Goal: Transaction & Acquisition: Purchase product/service

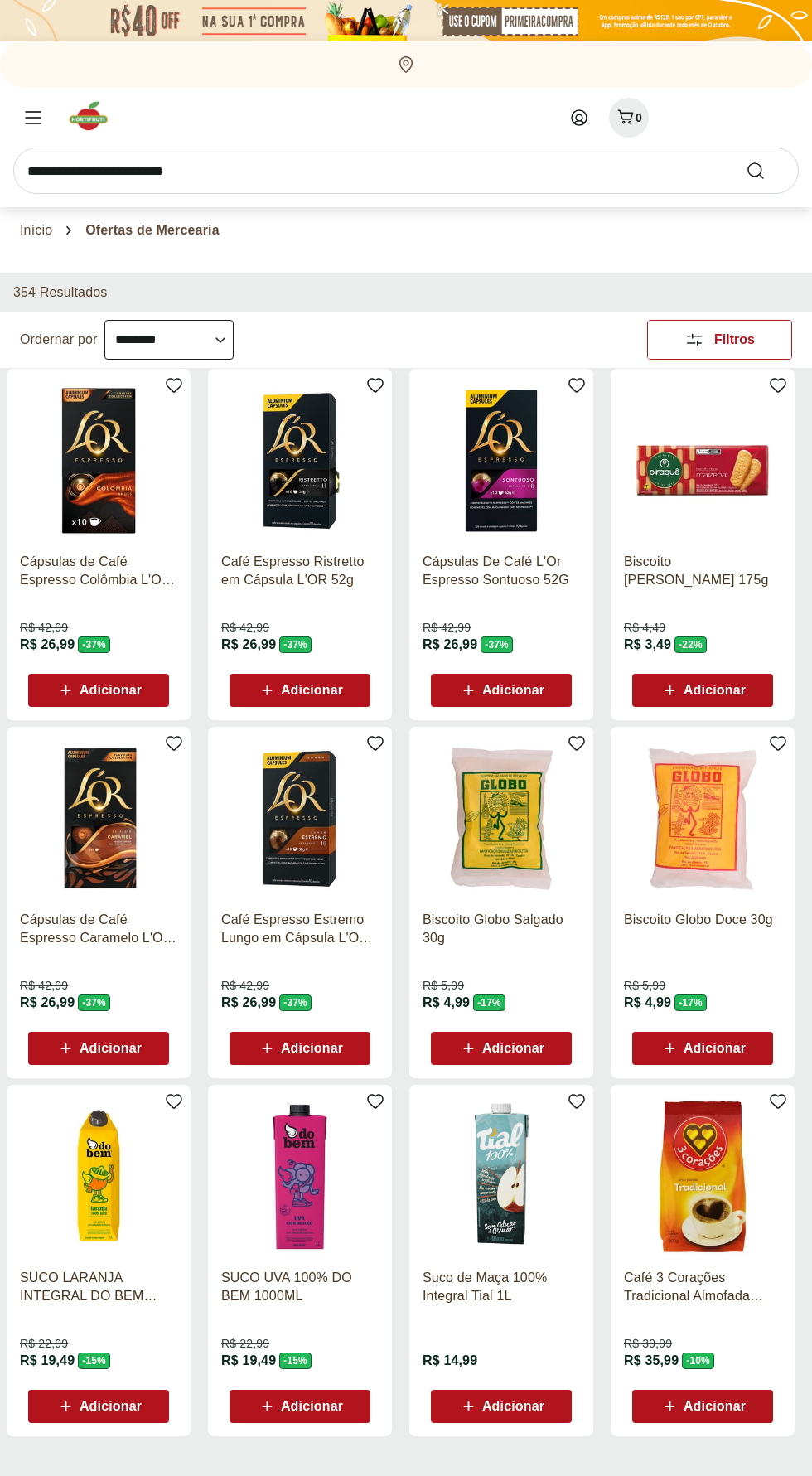
select select "**********"
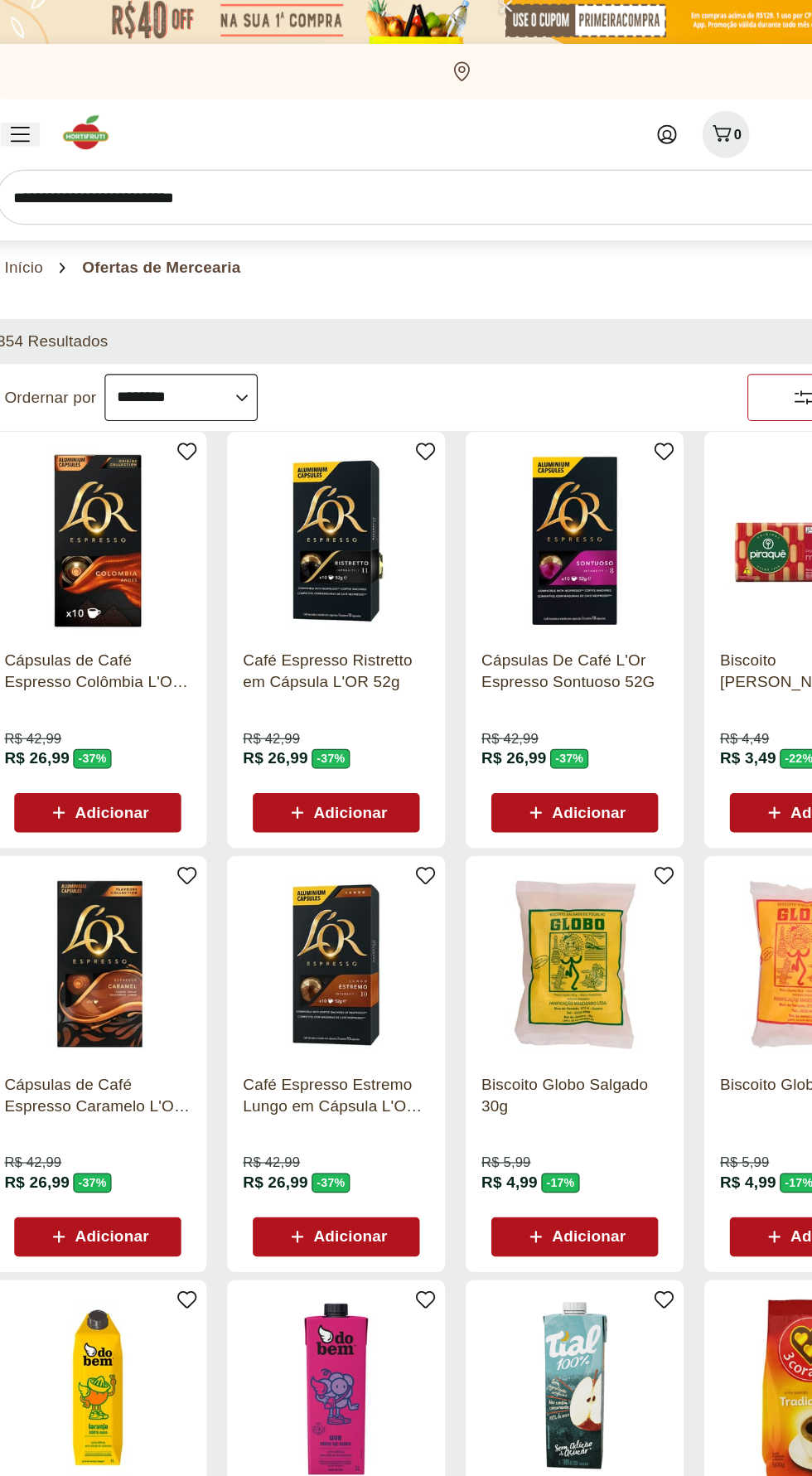
click at [43, 117] on div "Menu" at bounding box center [33, 117] width 33 height 20
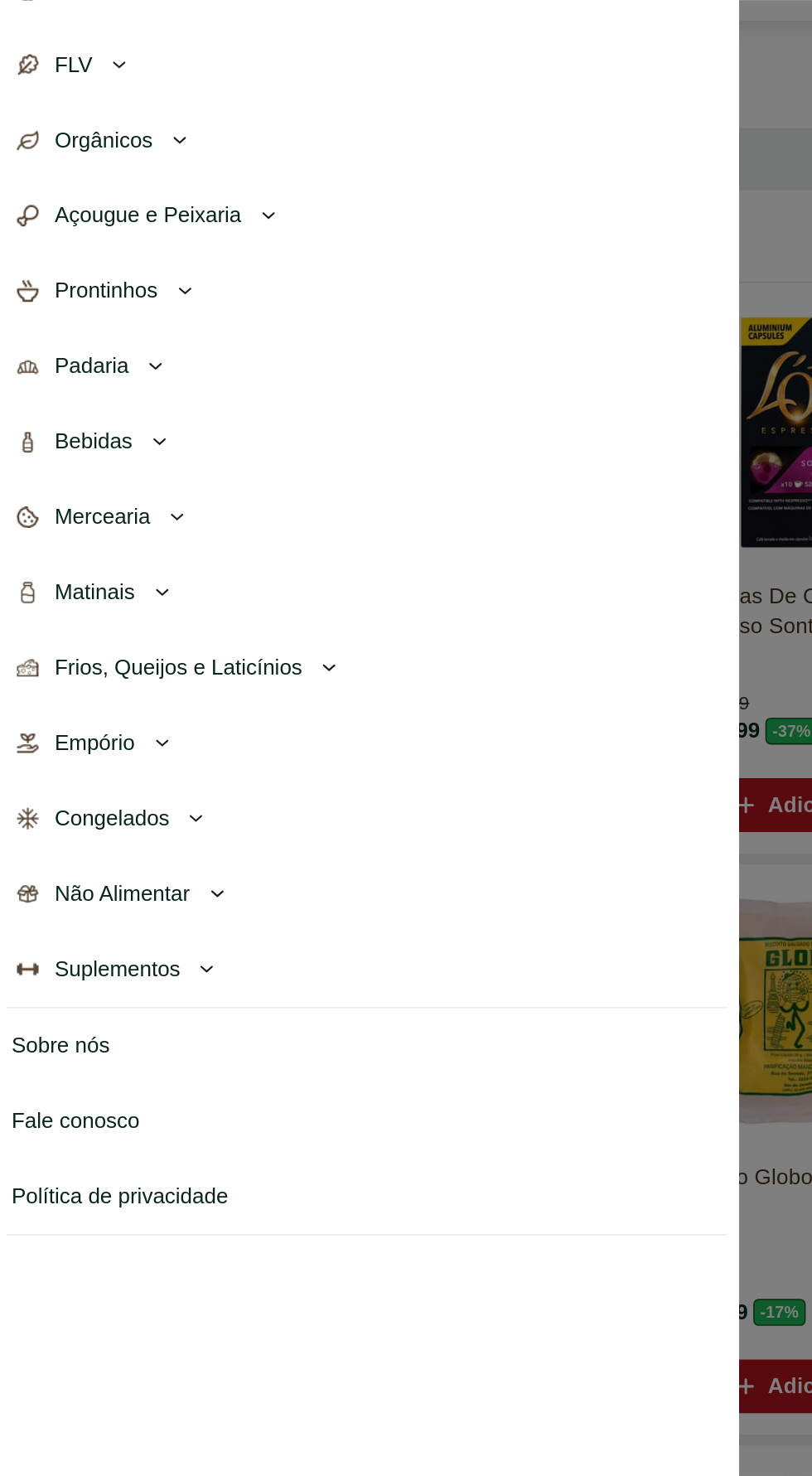
click at [173, 330] on icon at bounding box center [174, 327] width 20 height 20
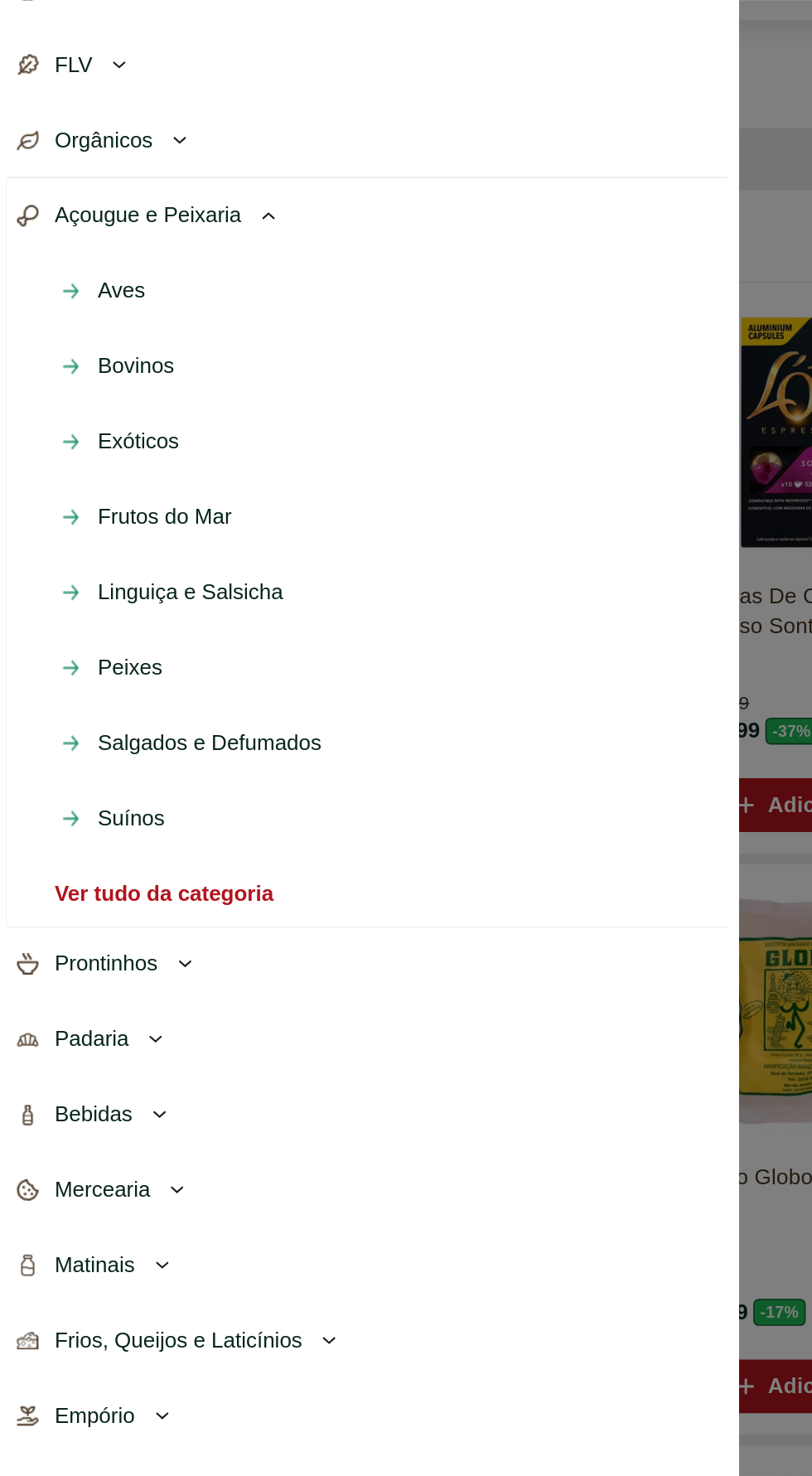
click at [102, 599] on span "Peixes" at bounding box center [89, 605] width 40 height 20
click at [102, 787] on span "Prontinhos" at bounding box center [75, 788] width 64 height 20
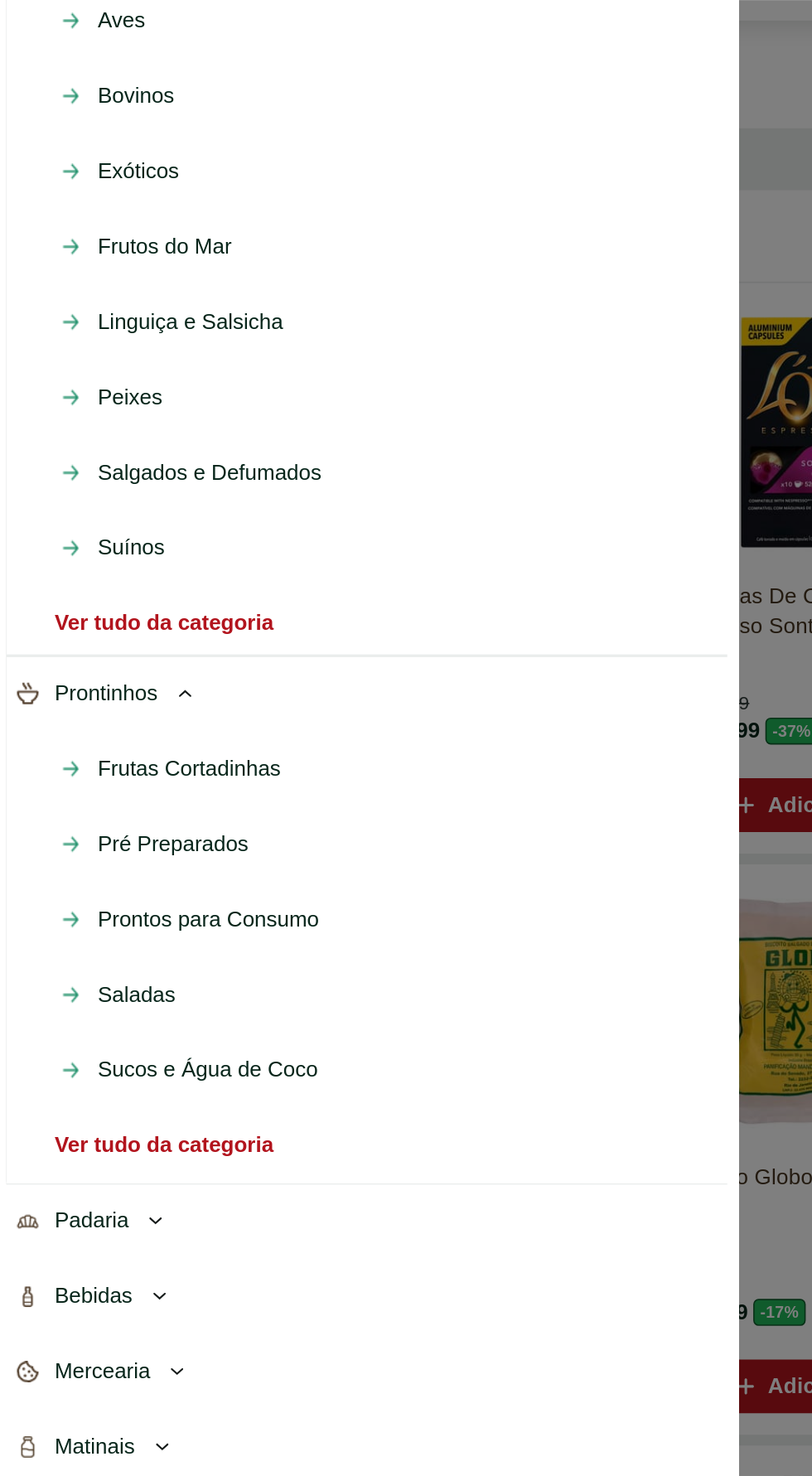
scroll to position [170, 0]
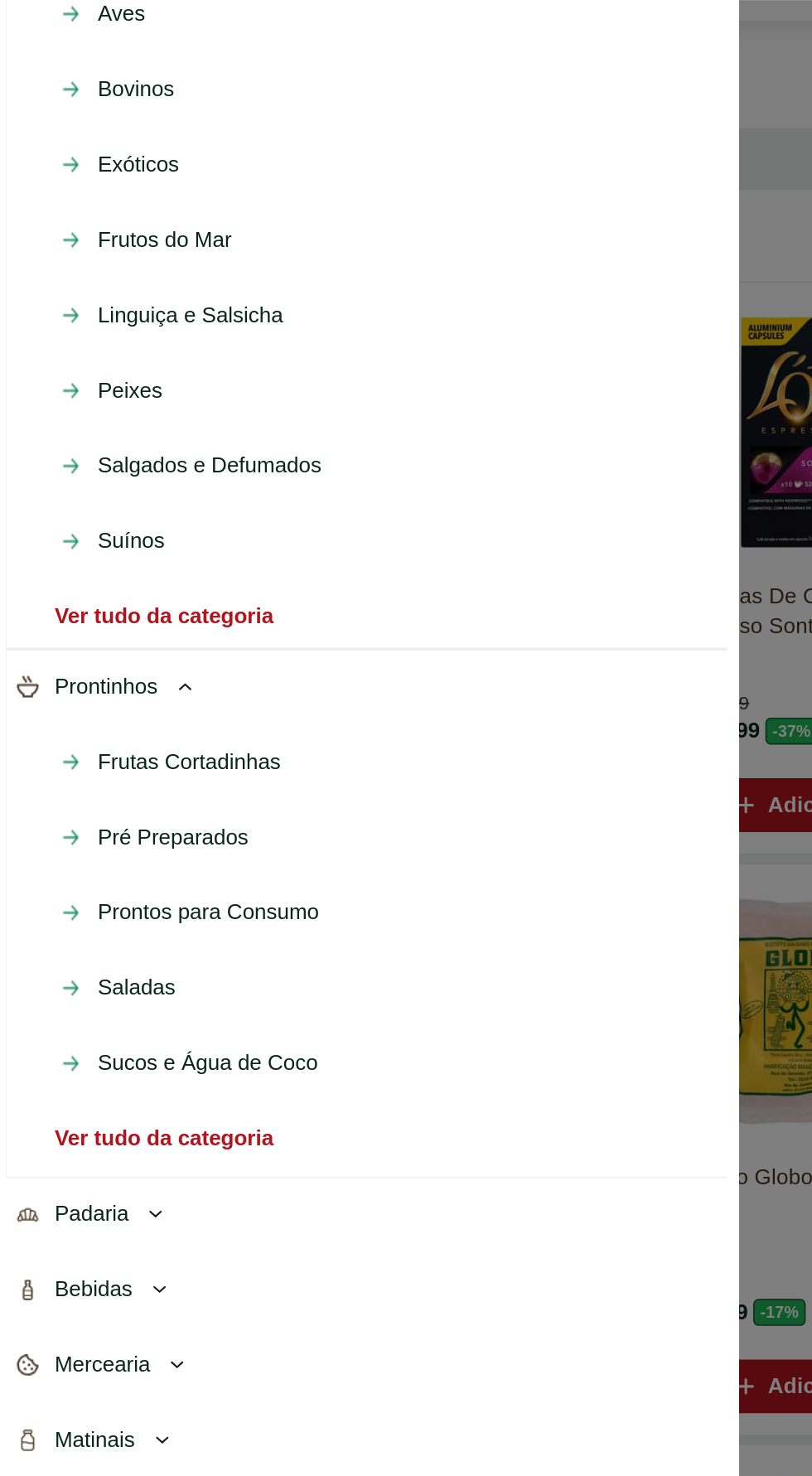
click at [121, 701] on span "Pré Preparados" at bounding box center [116, 710] width 93 height 20
click at [175, 754] on span "Prontos para Consumo" at bounding box center [137, 756] width 136 height 20
click at [88, 947] on button "Padaria" at bounding box center [235, 942] width 444 height 46
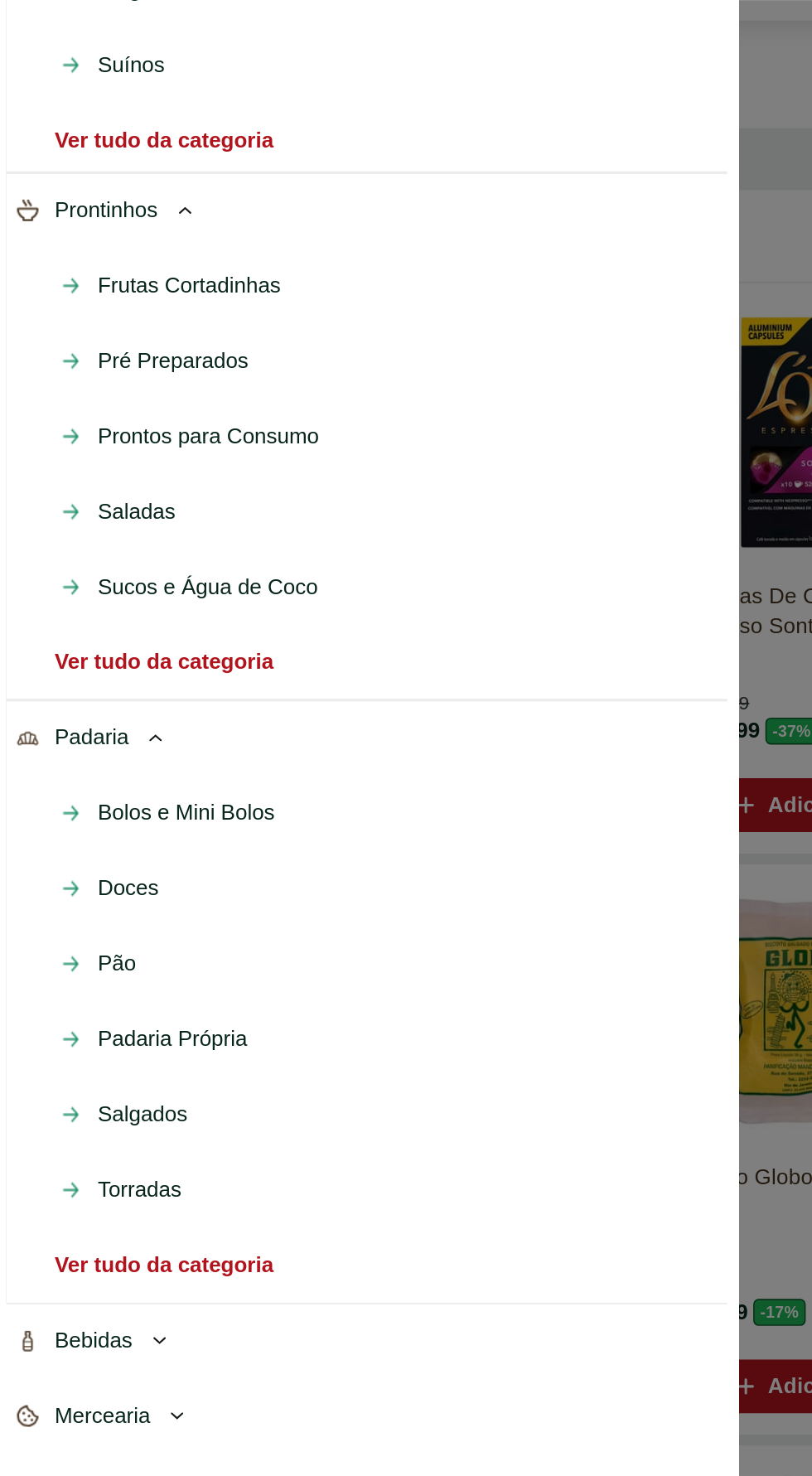
scroll to position [472, 0]
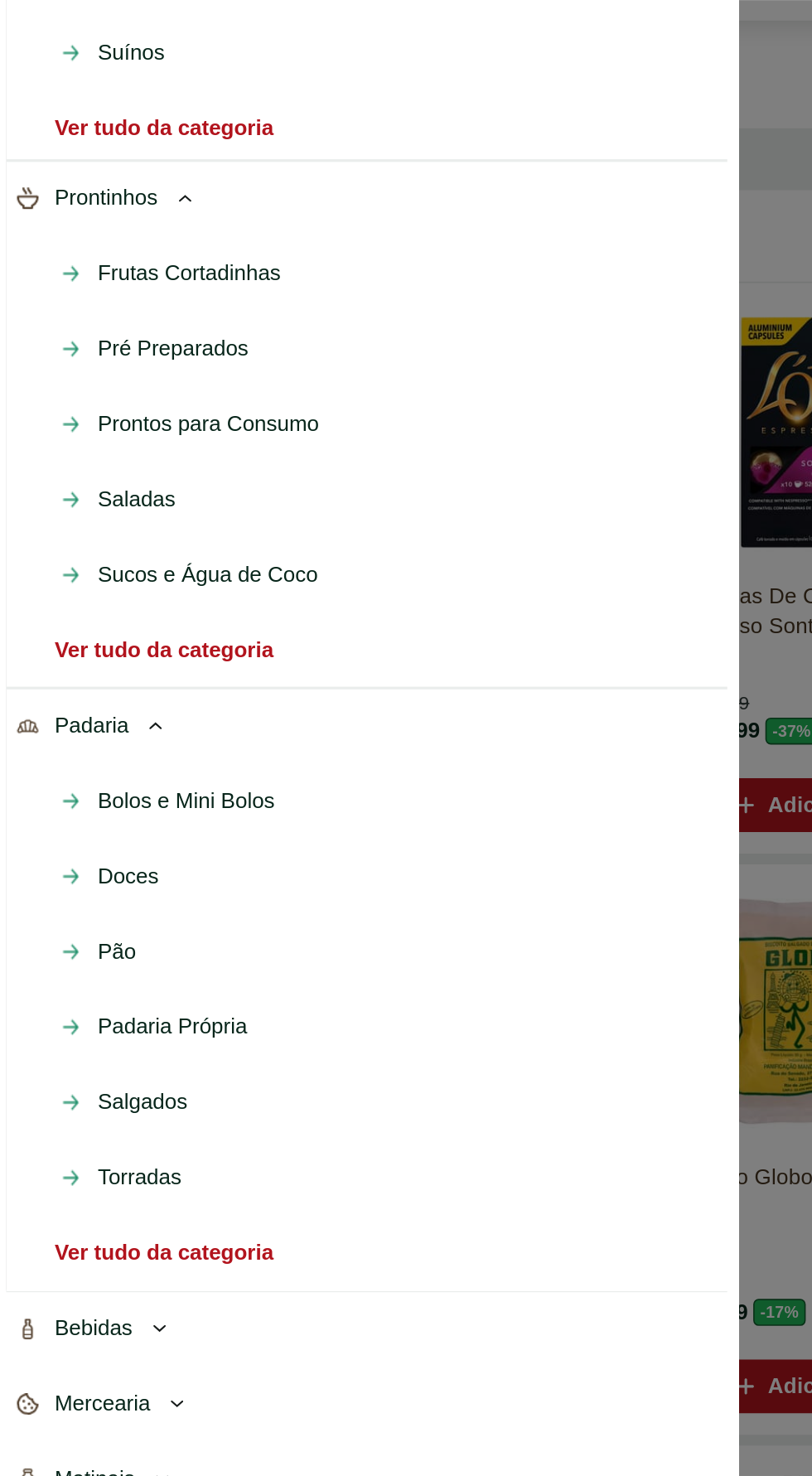
click at [169, 687] on span "Bolos e Mini Bolos" at bounding box center [124, 687] width 109 height 20
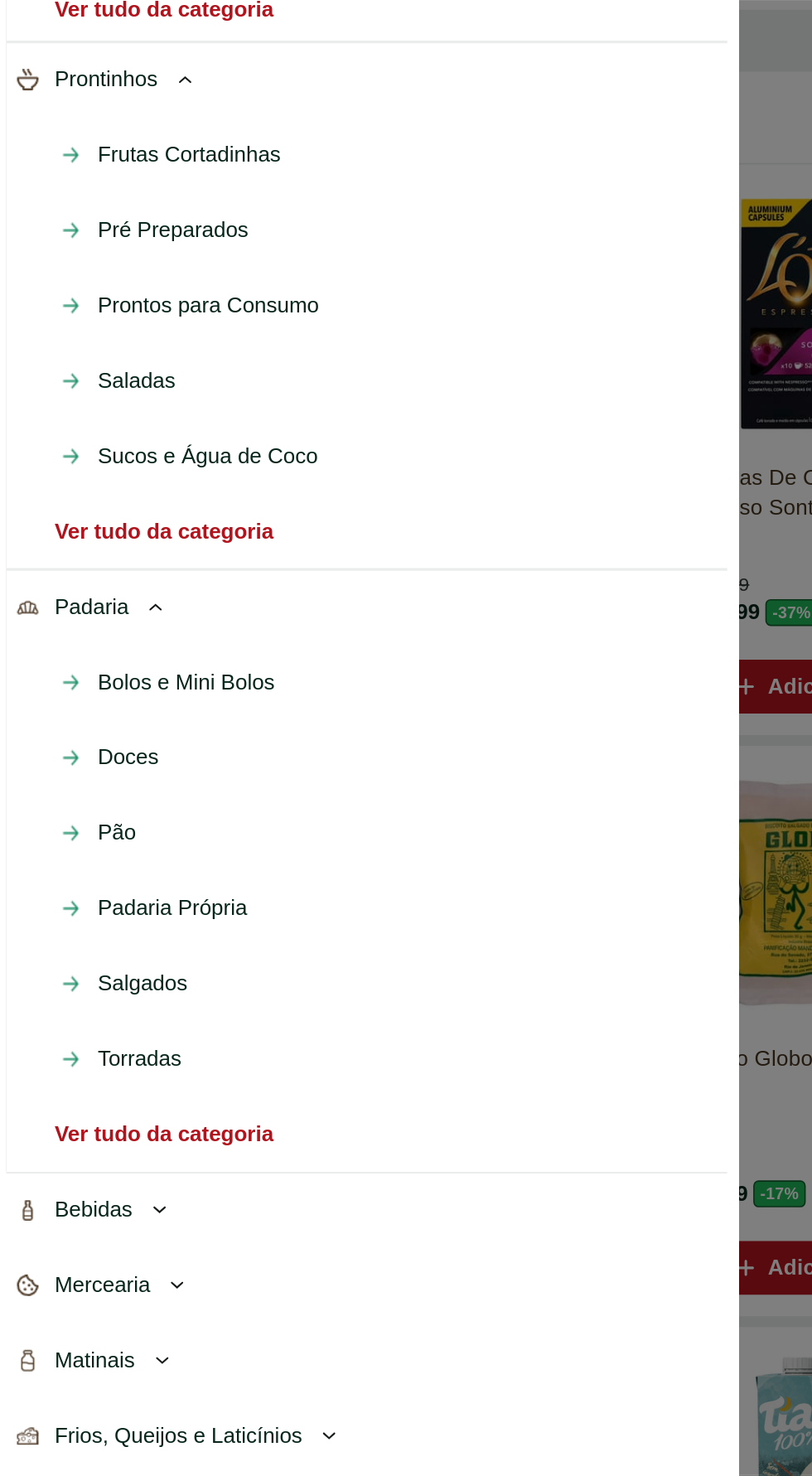
scroll to position [508, 0]
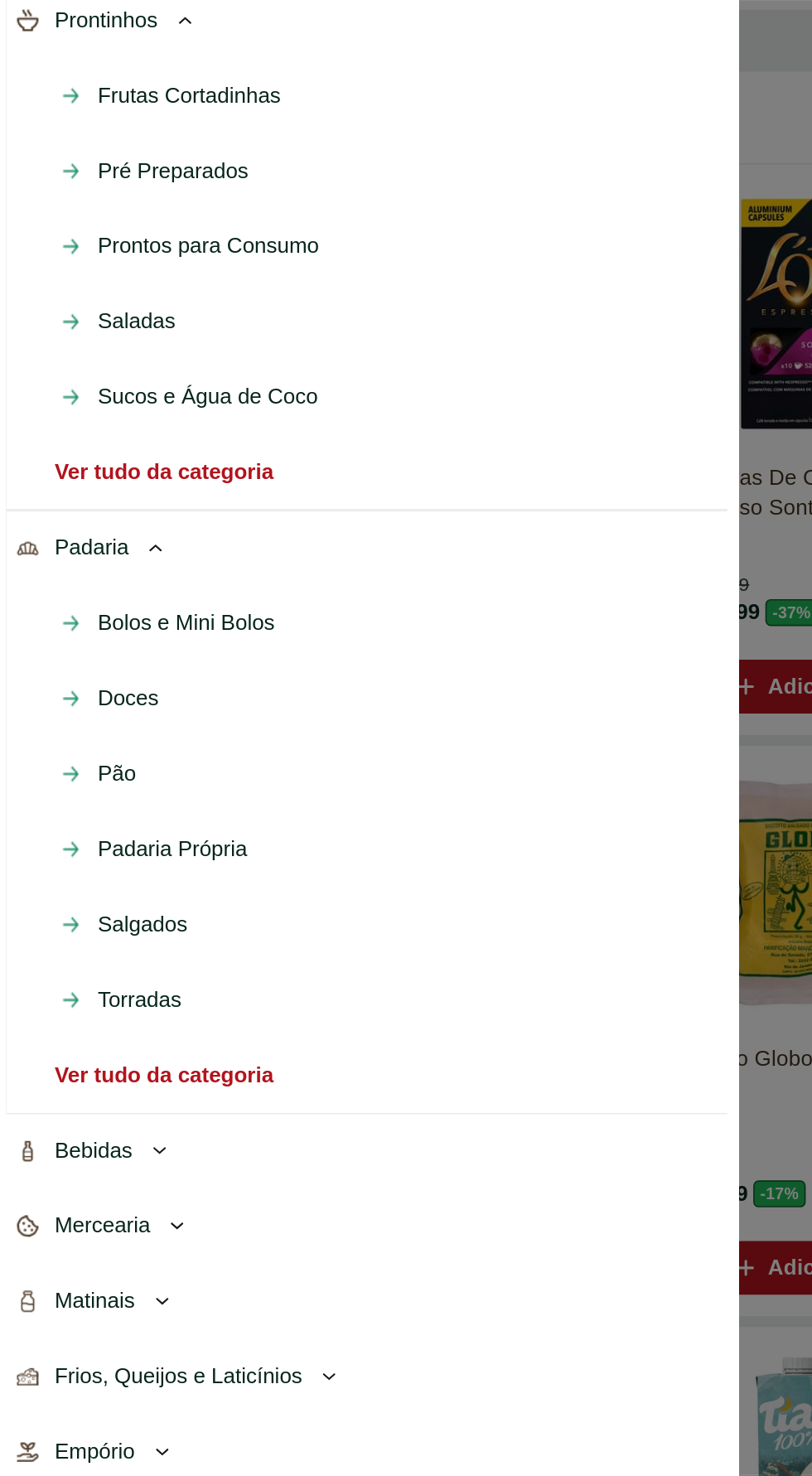
click at [93, 1069] on span "Matinais" at bounding box center [68, 1068] width 50 height 20
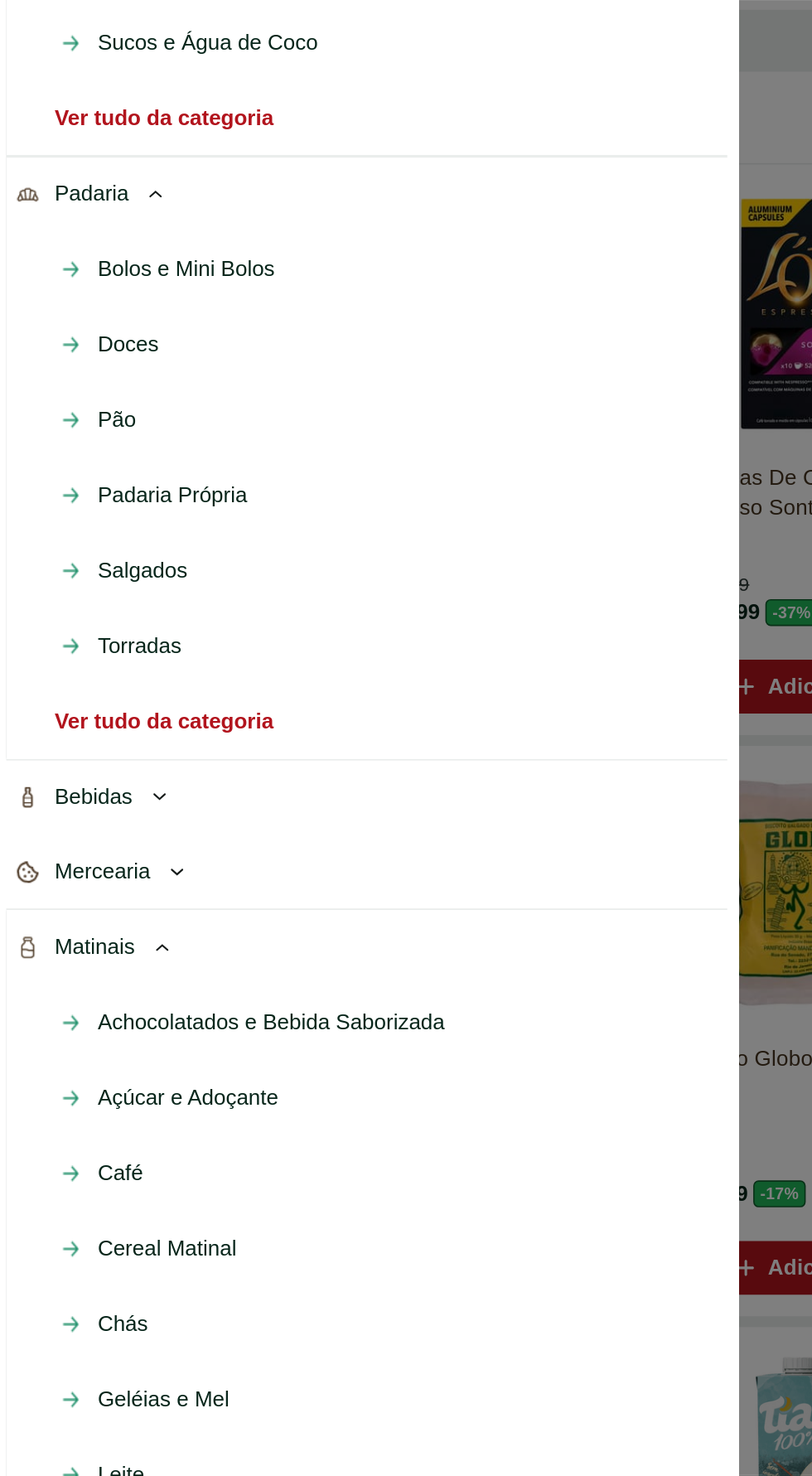
scroll to position [739, 0]
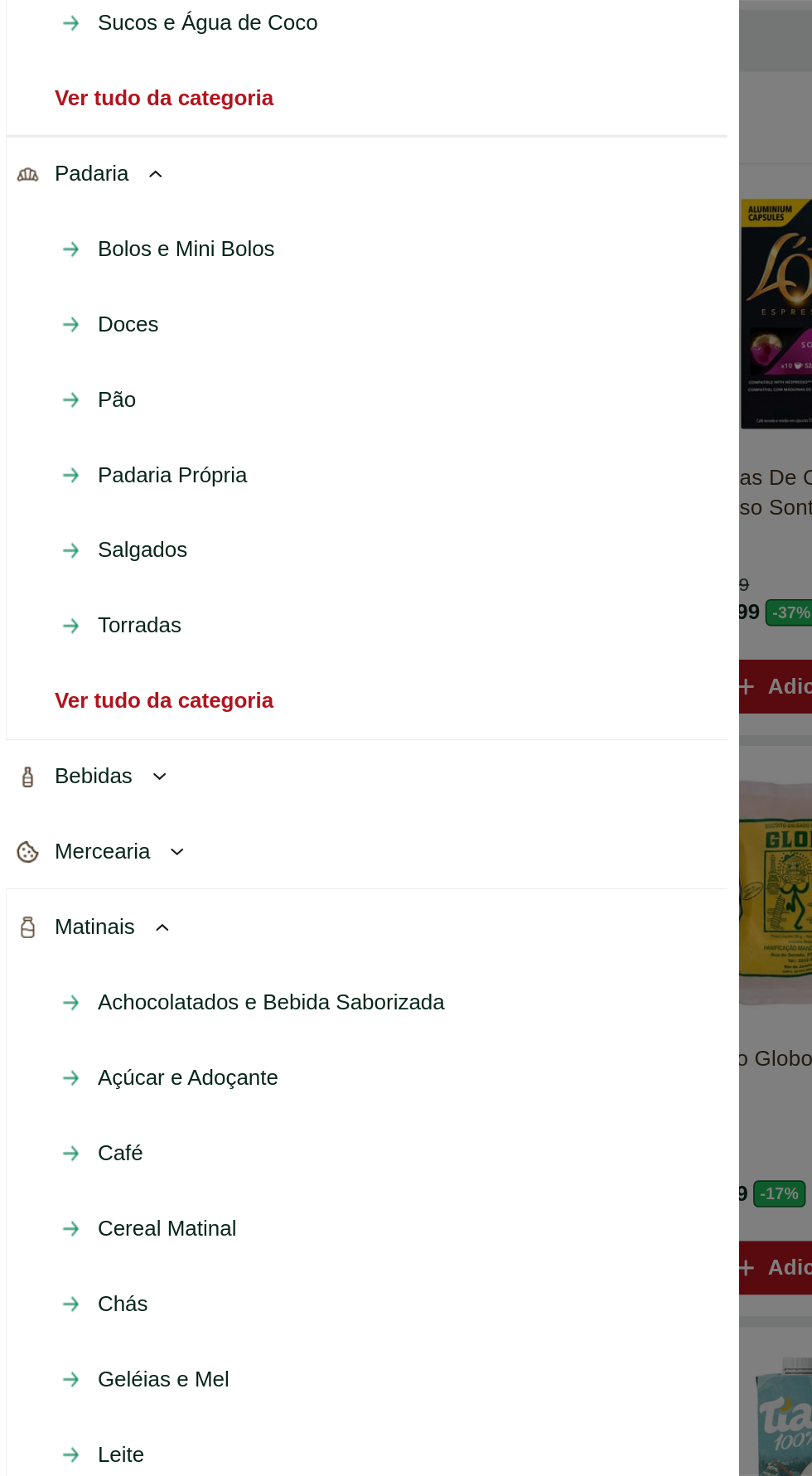
click at [260, 886] on span "Achocolatados e Bebida Saborizada" at bounding box center [176, 885] width 214 height 20
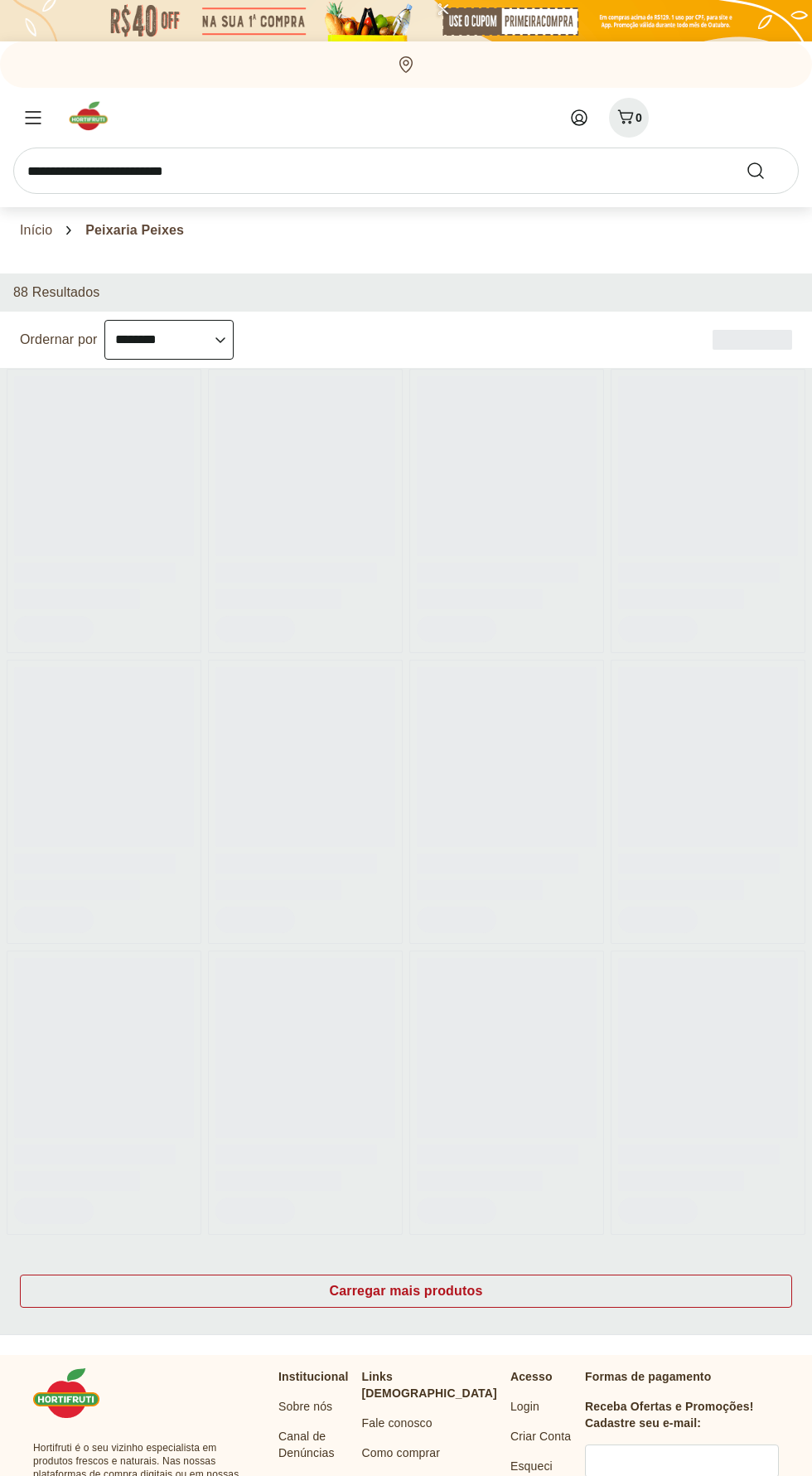
select select "**********"
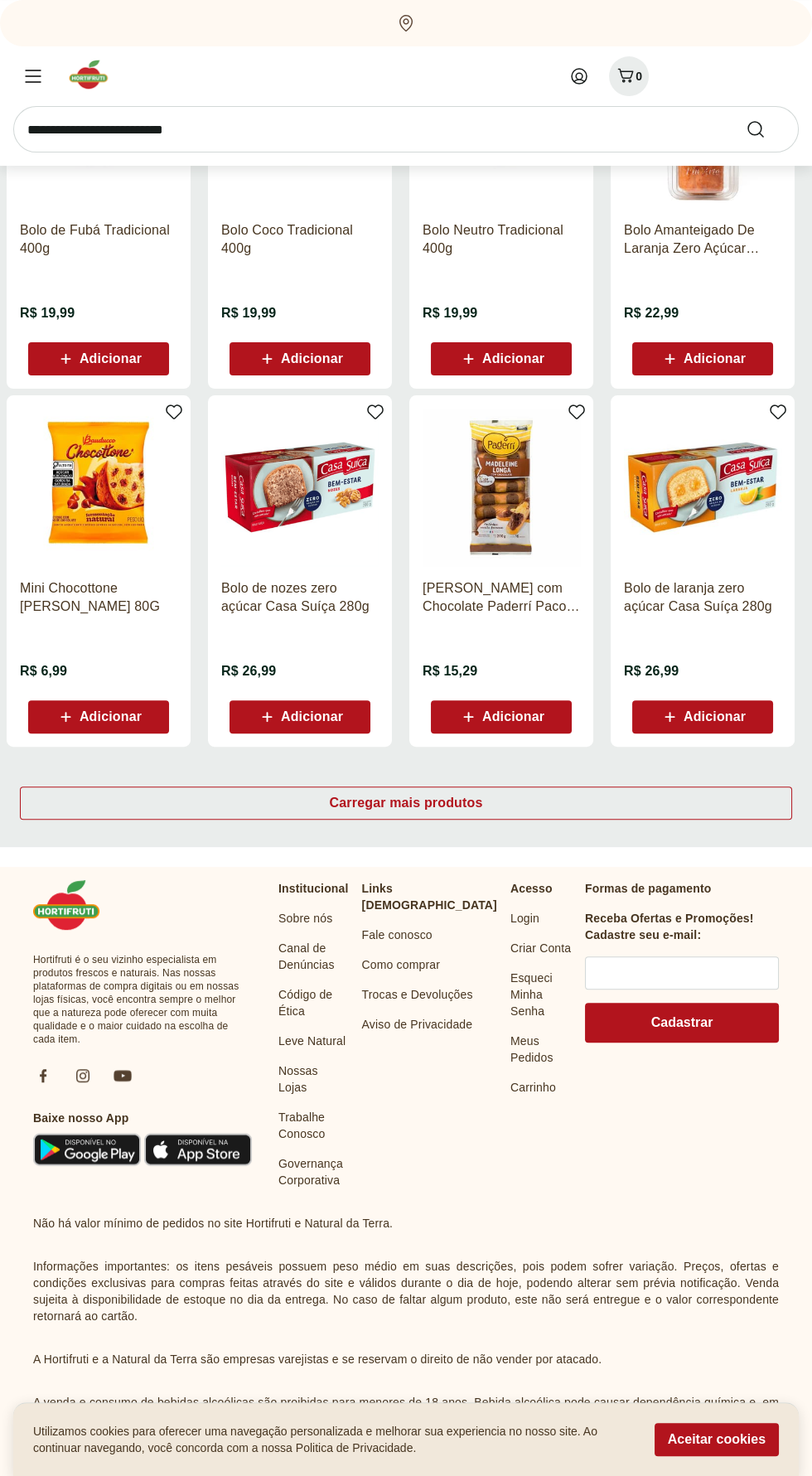
scroll to position [691, 0]
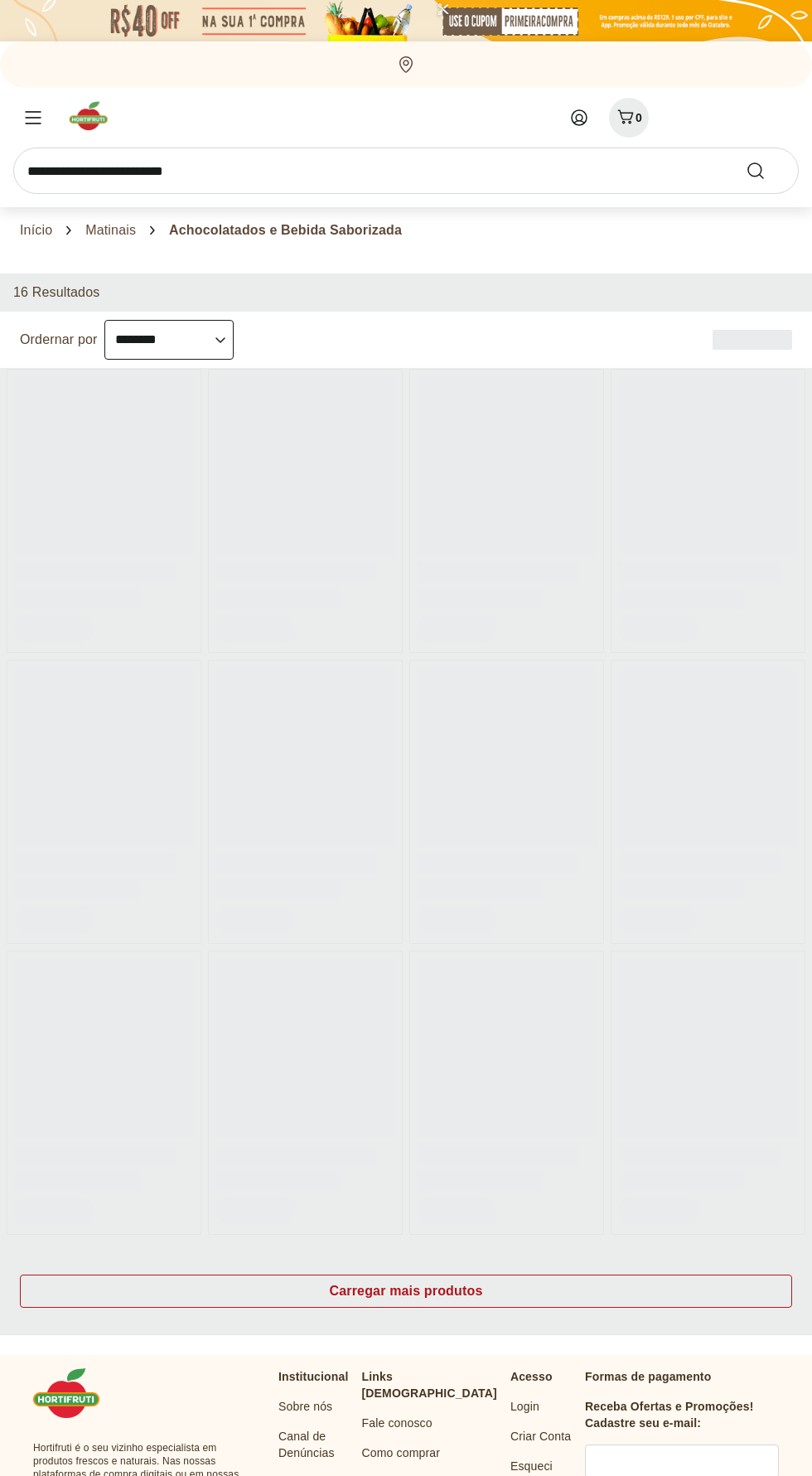
select select "**********"
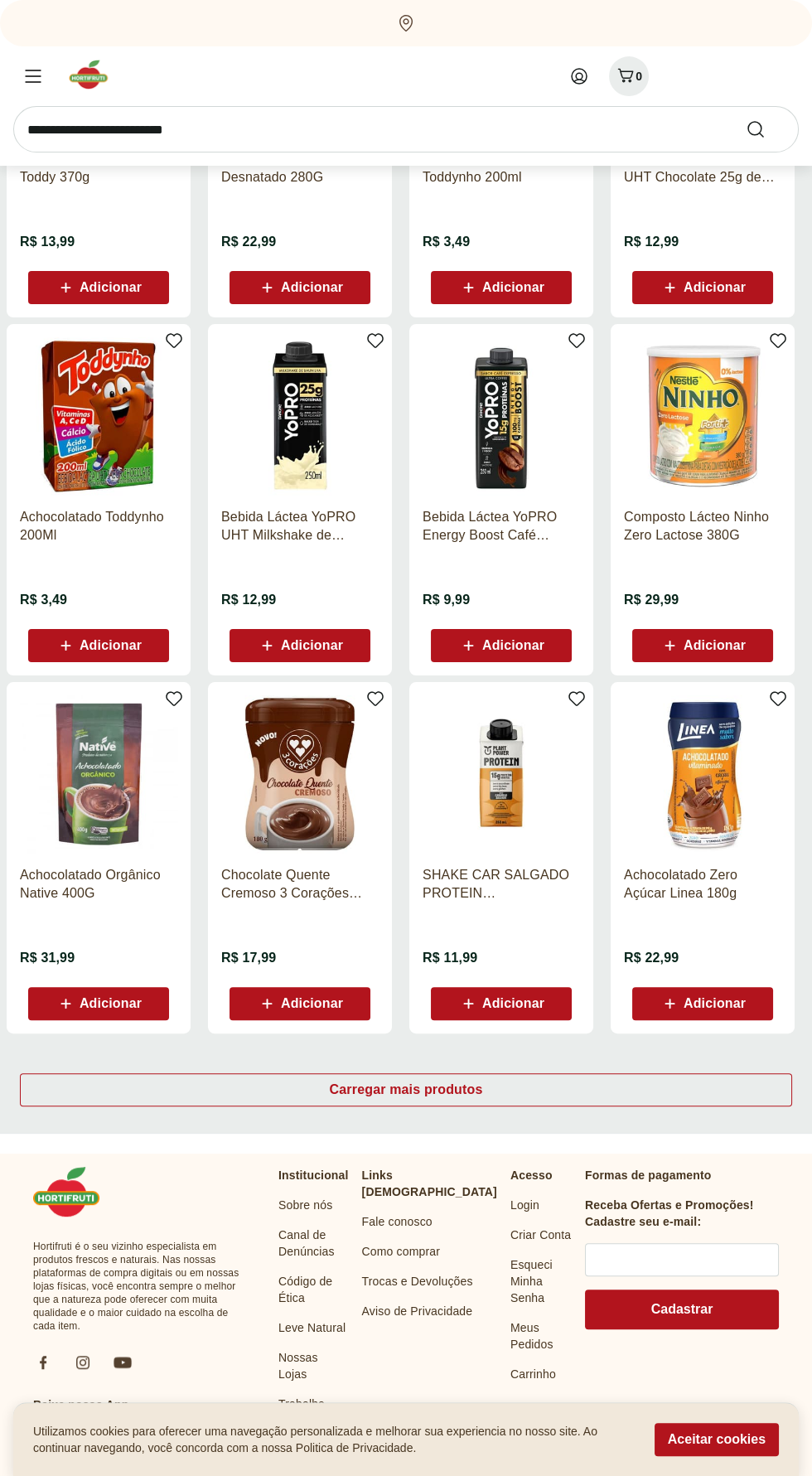
scroll to position [405, 0]
